Goal: Check status: Check status

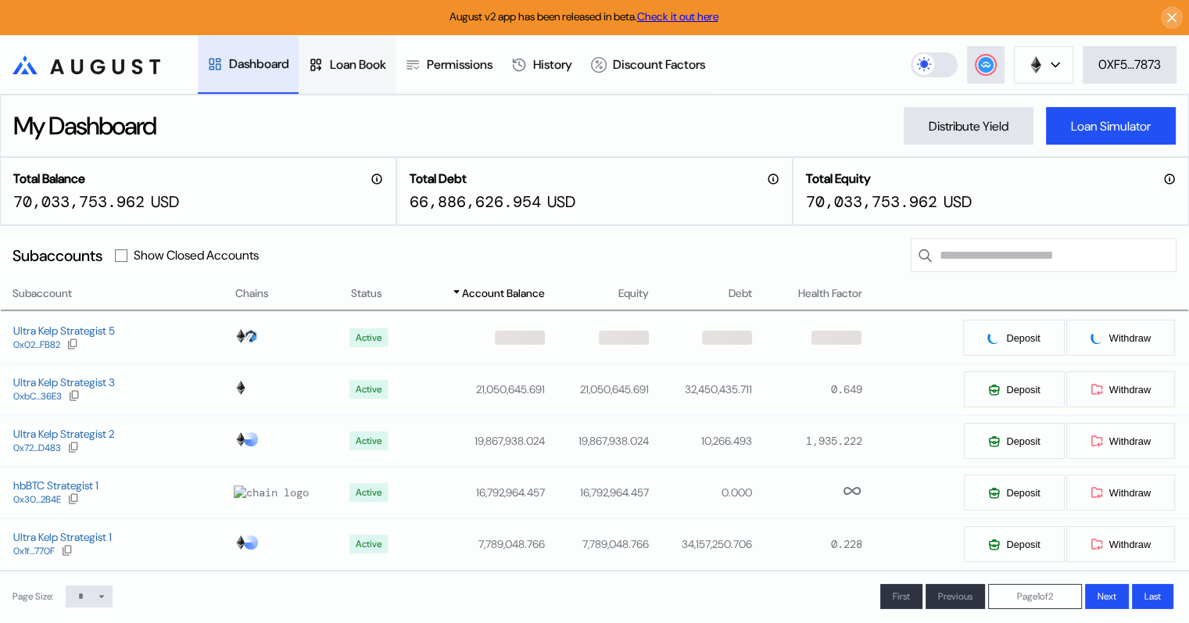
click at [349, 61] on div "Loan Book" at bounding box center [358, 64] width 56 height 16
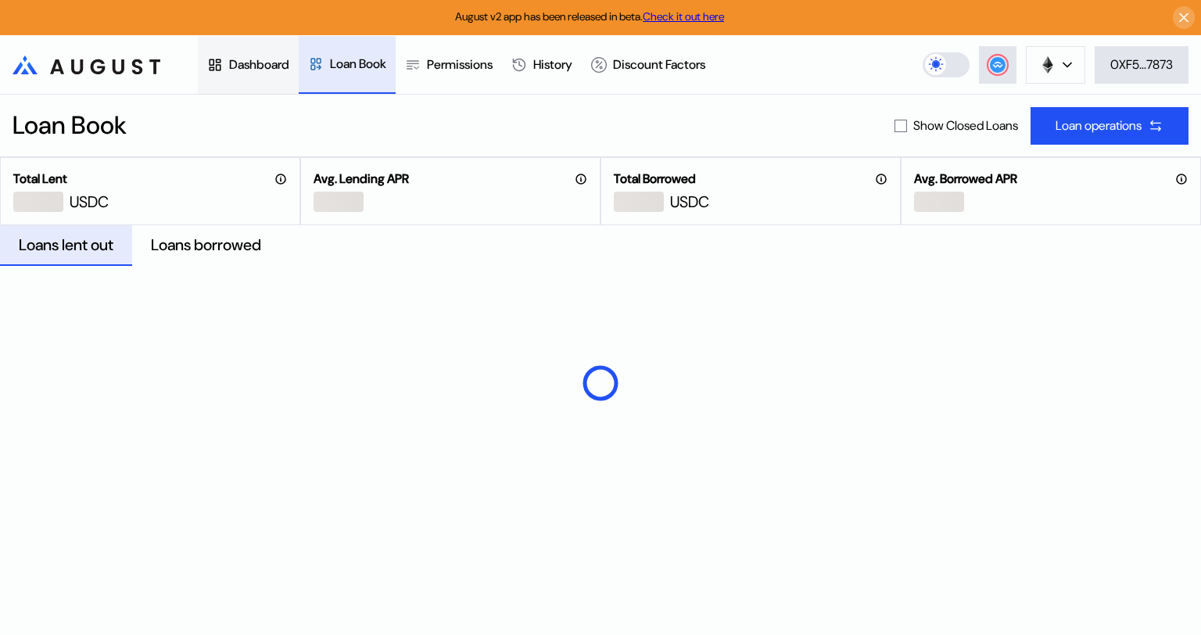
click at [256, 65] on div "Dashboard" at bounding box center [259, 64] width 60 height 16
